Goal: Find specific page/section: Find specific page/section

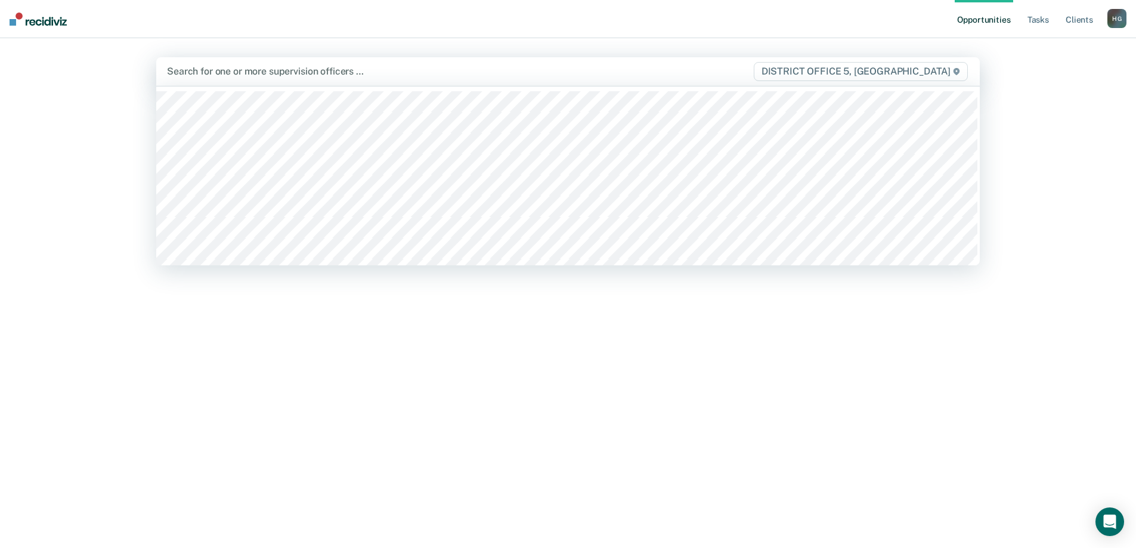
click at [753, 67] on span "DISTRICT OFFICE 5, [GEOGRAPHIC_DATA]" at bounding box center [861, 71] width 214 height 19
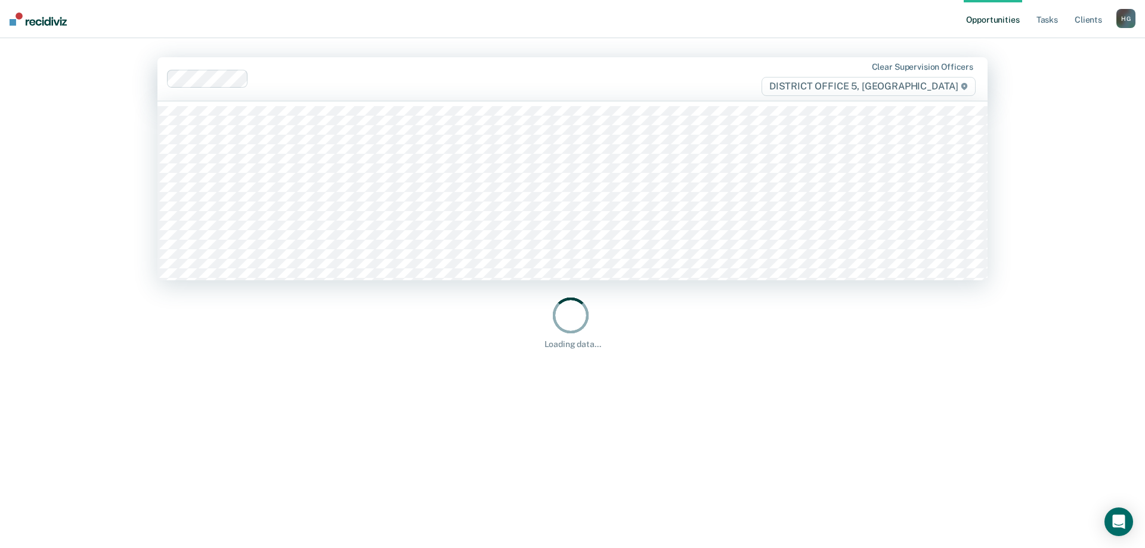
click at [551, 76] on div at bounding box center [494, 79] width 480 height 14
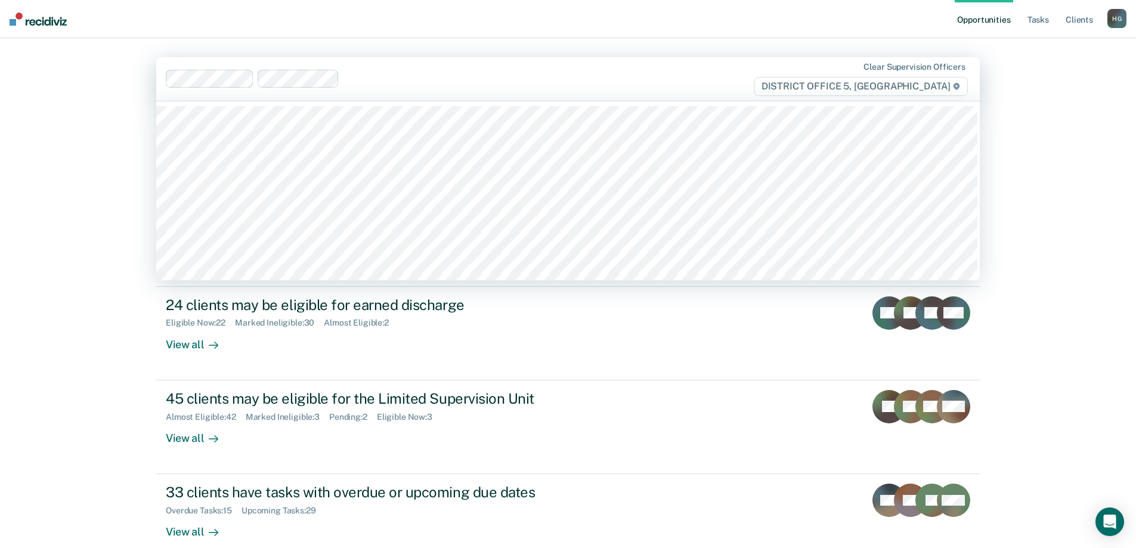
click at [480, 81] on div at bounding box center [536, 79] width 384 height 14
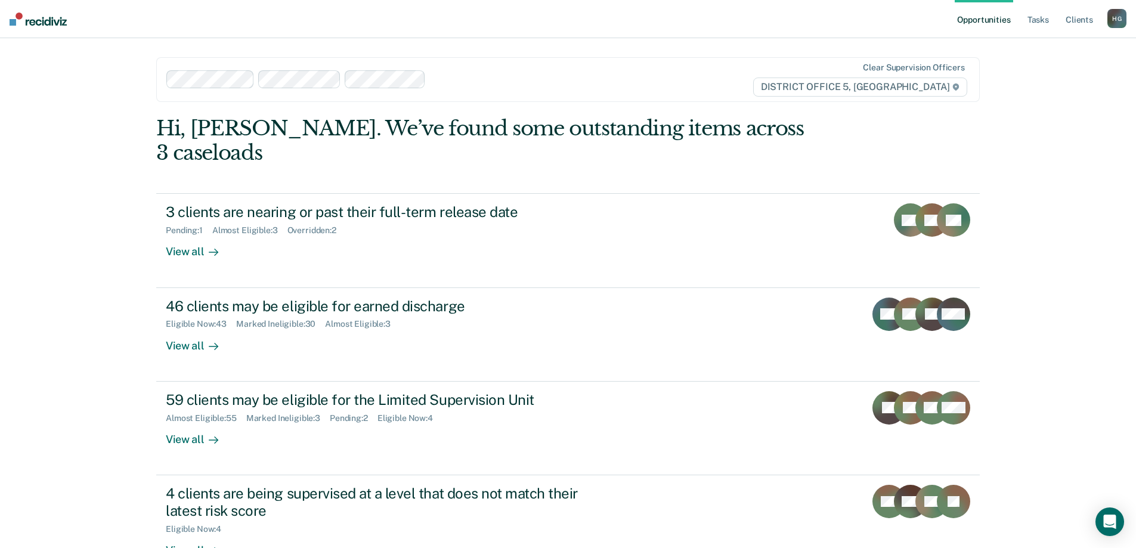
click at [463, 84] on div at bounding box center [579, 80] width 296 height 14
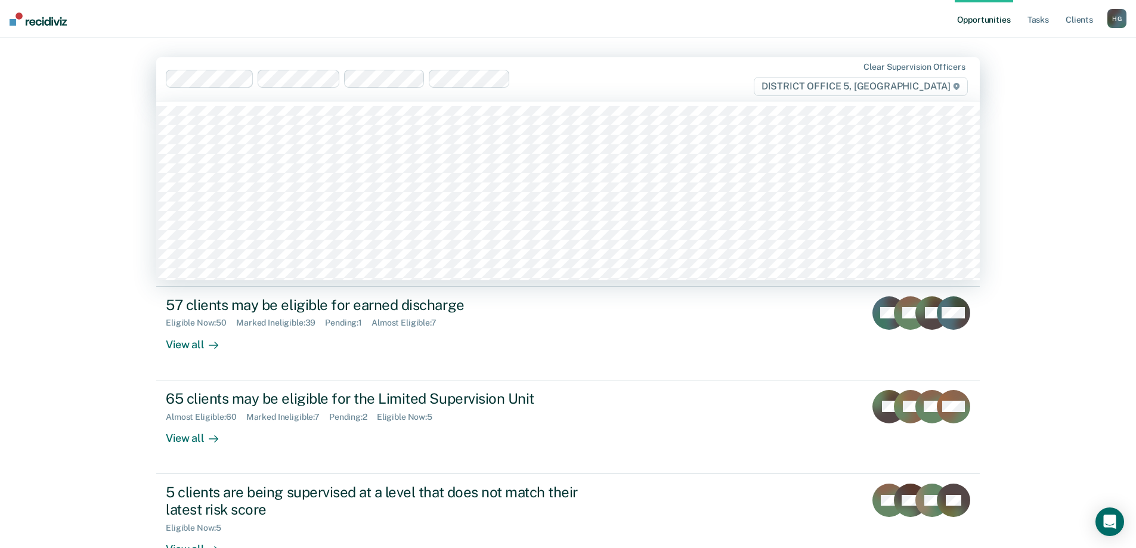
click at [556, 79] on div at bounding box center [621, 79] width 212 height 14
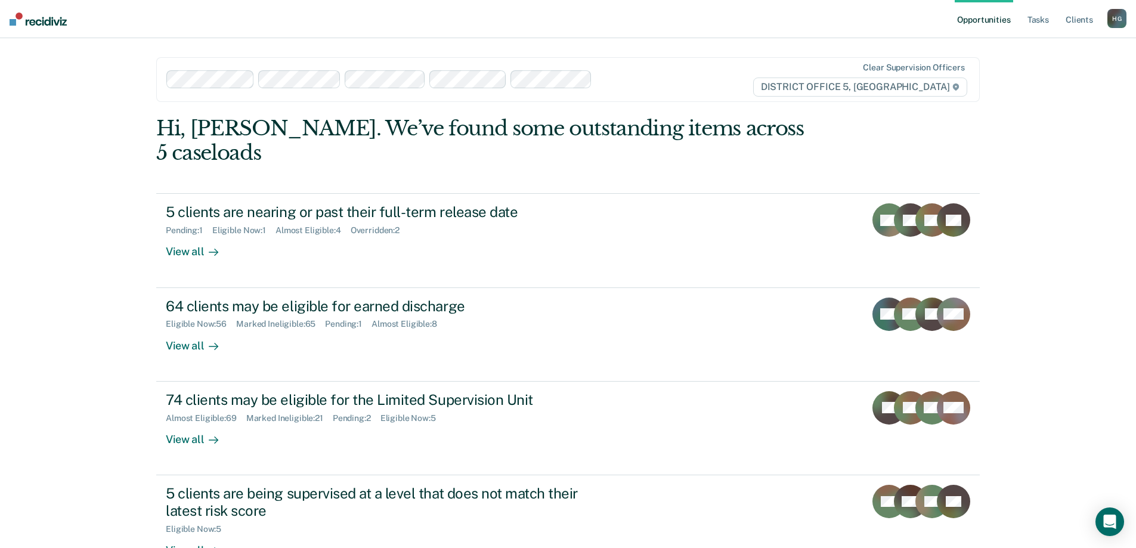
click at [628, 78] on div at bounding box center [662, 80] width 131 height 14
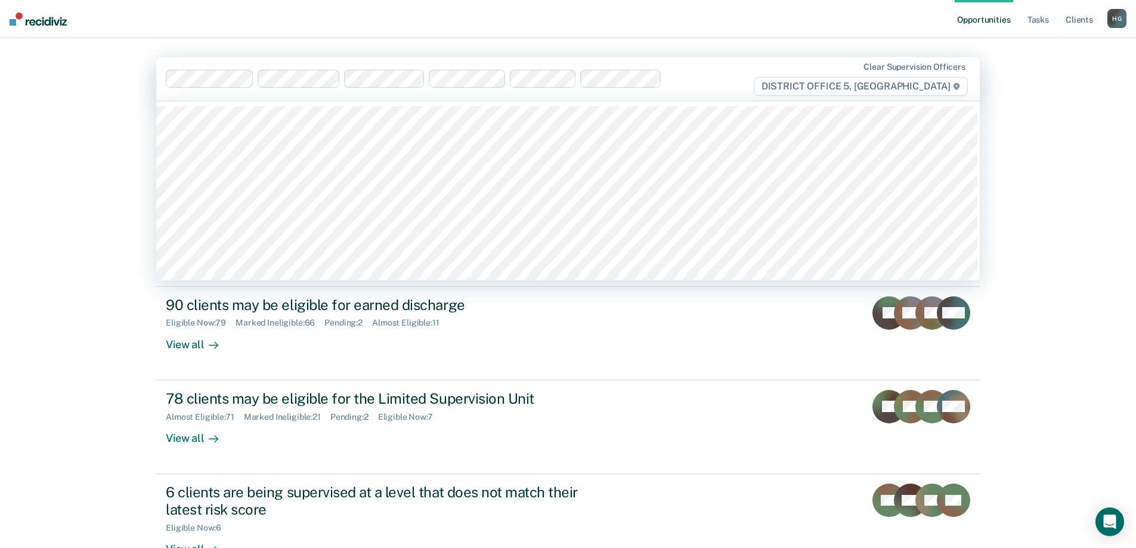
click at [688, 80] on div at bounding box center [697, 79] width 61 height 14
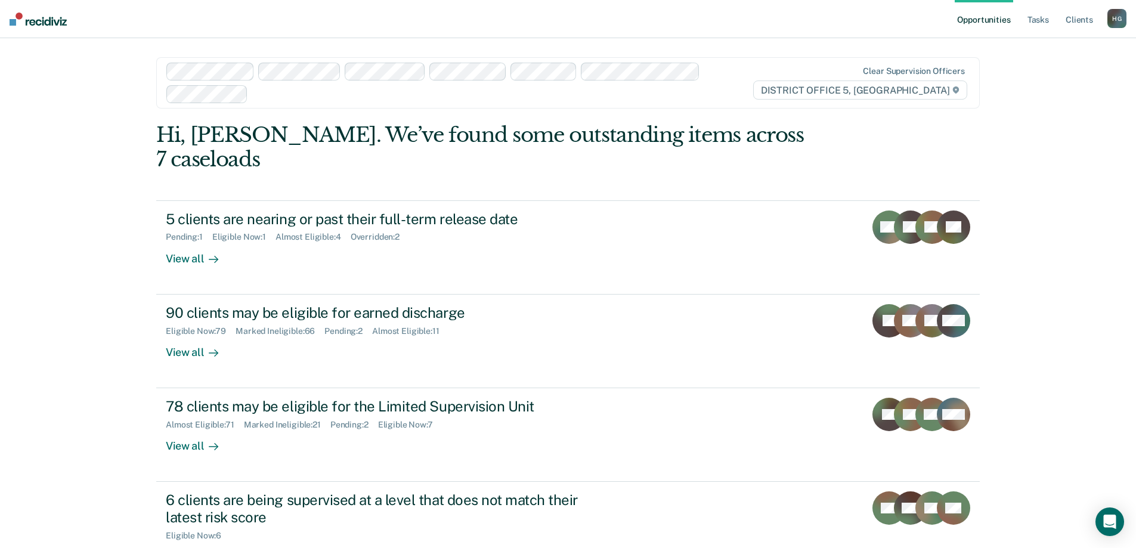
click at [734, 74] on div "Clear supervision officers DISTRICT OFFICE 5, [GEOGRAPHIC_DATA]" at bounding box center [849, 83] width 241 height 34
click at [605, 96] on div at bounding box center [490, 94] width 475 height 14
click at [442, 100] on div at bounding box center [528, 94] width 397 height 14
click at [462, 95] on div at bounding box center [568, 94] width 319 height 14
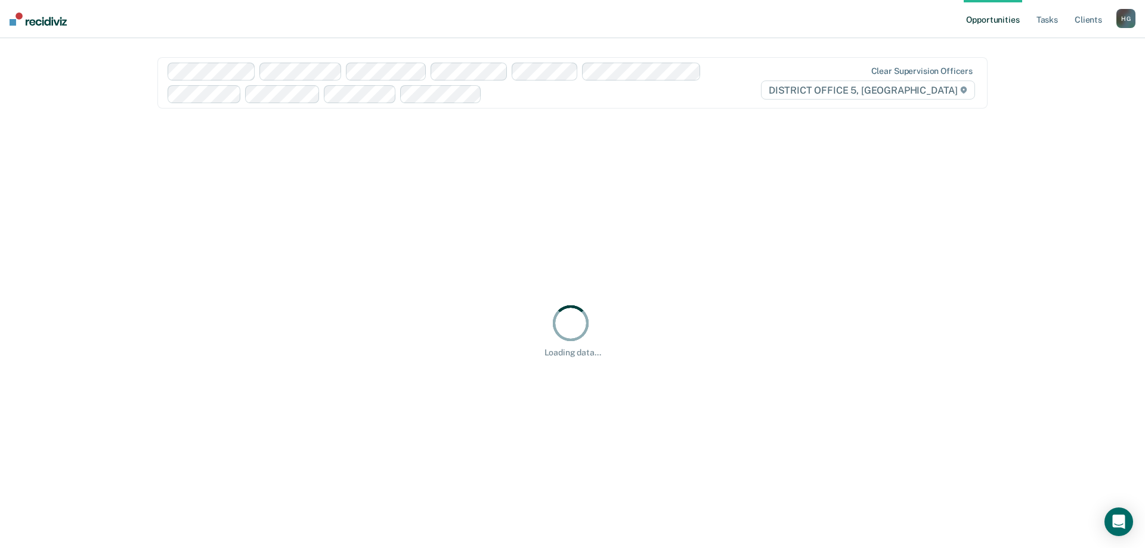
click at [539, 97] on div at bounding box center [610, 94] width 247 height 14
click at [591, 97] on div at bounding box center [655, 94] width 158 height 14
click at [719, 97] on div at bounding box center [702, 94] width 61 height 14
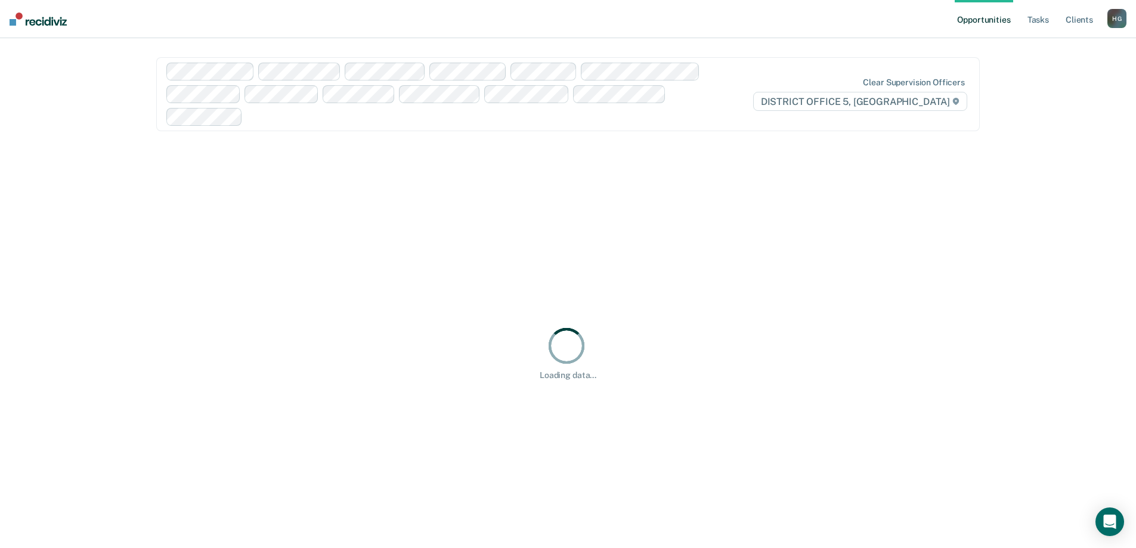
click at [698, 94] on div at bounding box center [447, 94] width 562 height 63
click at [424, 116] on div at bounding box center [528, 117] width 399 height 14
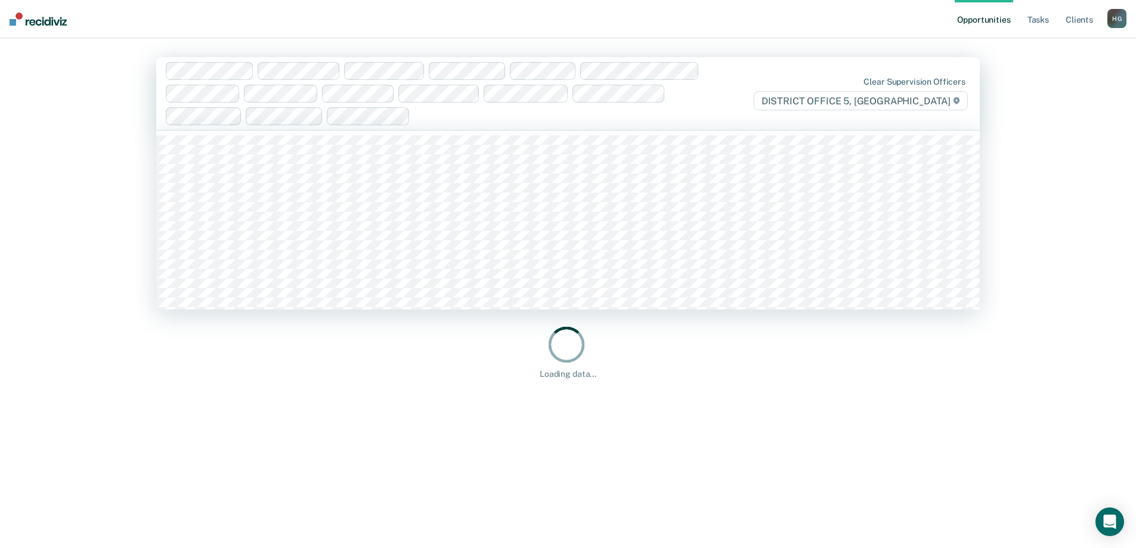
click at [464, 120] on div at bounding box center [571, 116] width 313 height 14
click at [524, 120] on div at bounding box center [616, 116] width 223 height 14
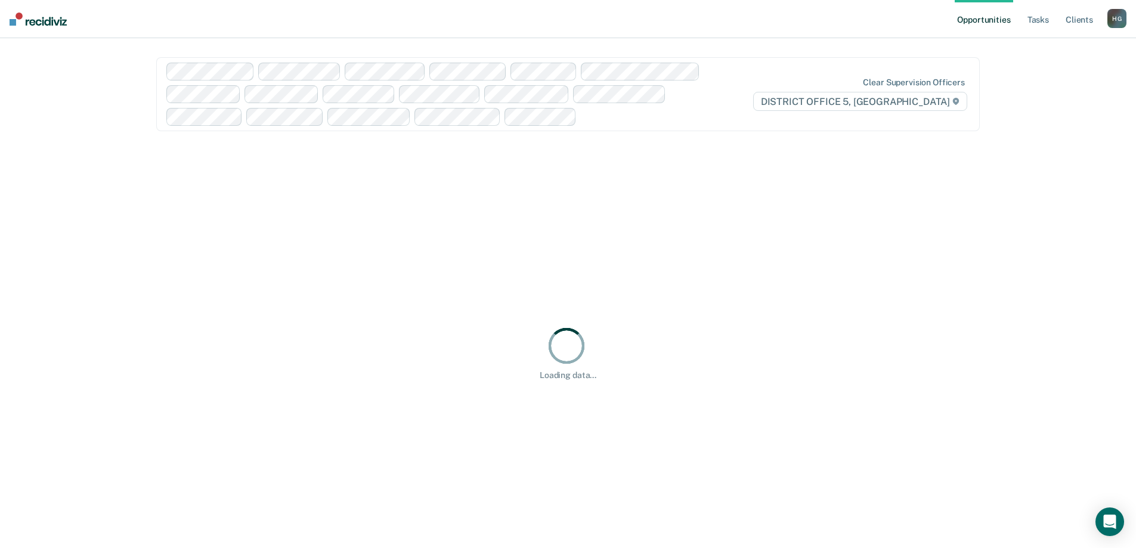
click at [592, 113] on div at bounding box center [655, 117] width 146 height 14
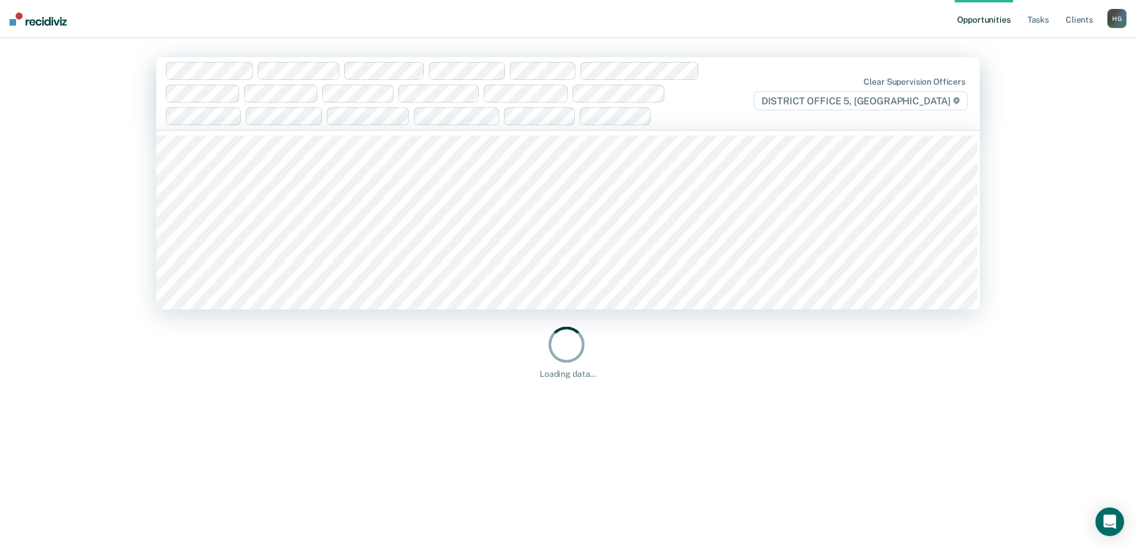
click at [688, 119] on div at bounding box center [692, 116] width 71 height 14
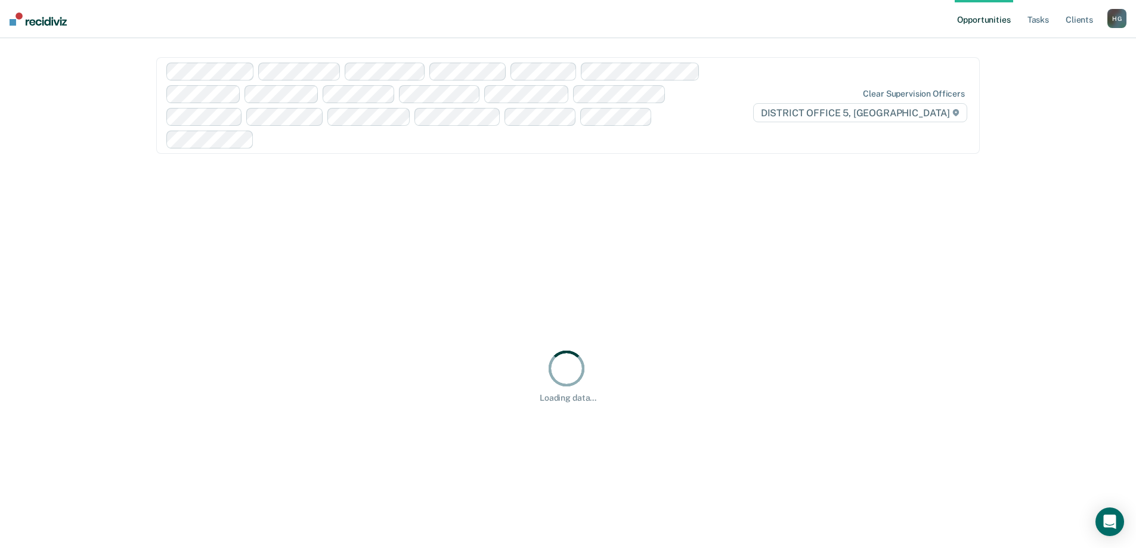
click at [694, 121] on div at bounding box center [447, 106] width 562 height 86
click at [753, 23] on link "Tasks" at bounding box center [1038, 19] width 26 height 38
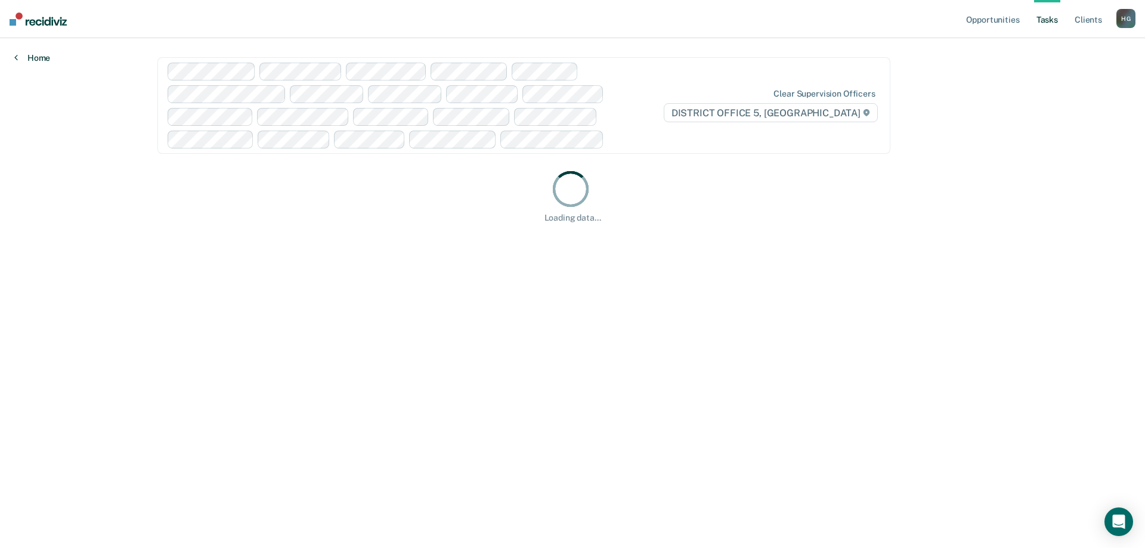
click at [38, 55] on link "Home" at bounding box center [32, 57] width 36 height 11
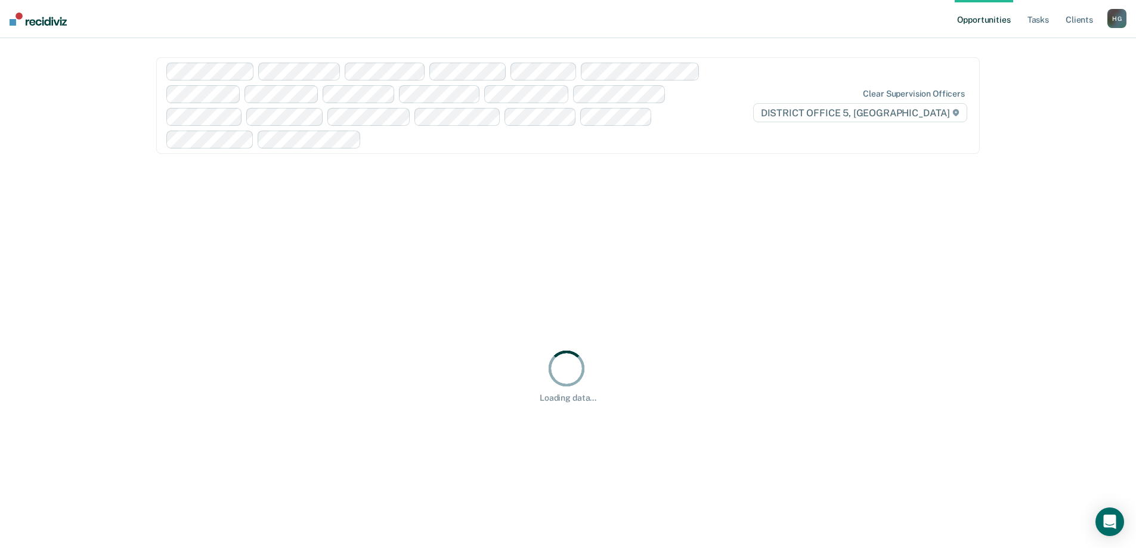
click at [47, 21] on img at bounding box center [38, 19] width 57 height 13
click at [753, 21] on link "Client s" at bounding box center [1080, 19] width 32 height 38
